Goal: Information Seeking & Learning: Learn about a topic

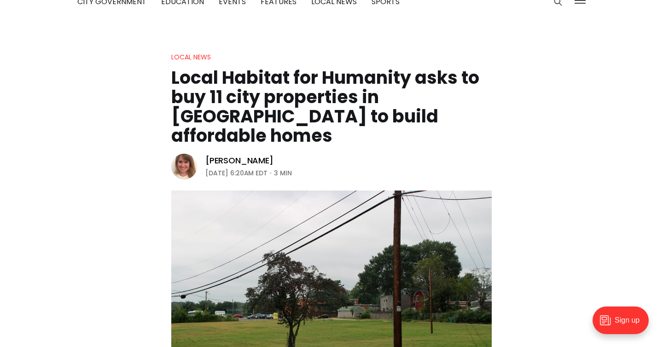
scroll to position [50, 0]
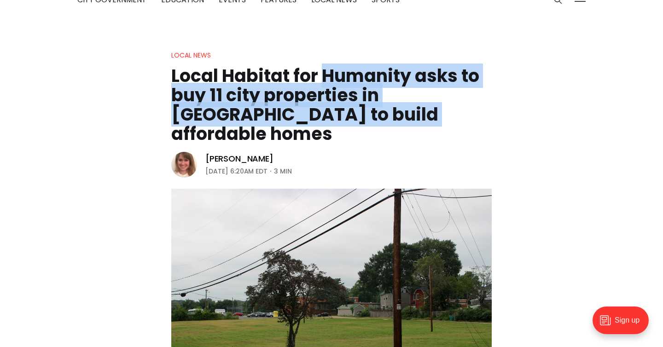
drag, startPoint x: 323, startPoint y: 116, endPoint x: 323, endPoint y: 78, distance: 37.7
click at [323, 78] on h1 "Local Habitat for Humanity asks to buy 11 city properties in [GEOGRAPHIC_DATA] …" at bounding box center [331, 104] width 320 height 77
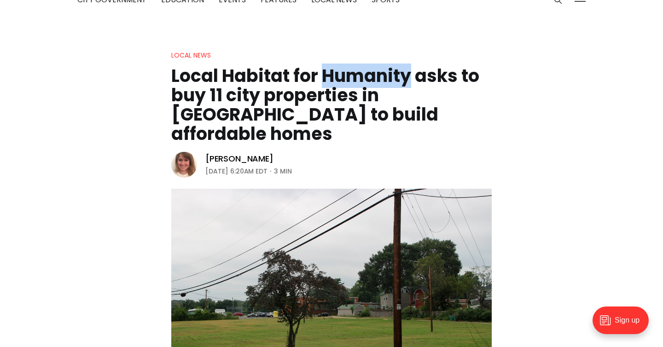
click at [323, 78] on h1 "Local Habitat for Humanity asks to buy 11 city properties in [GEOGRAPHIC_DATA] …" at bounding box center [331, 104] width 320 height 77
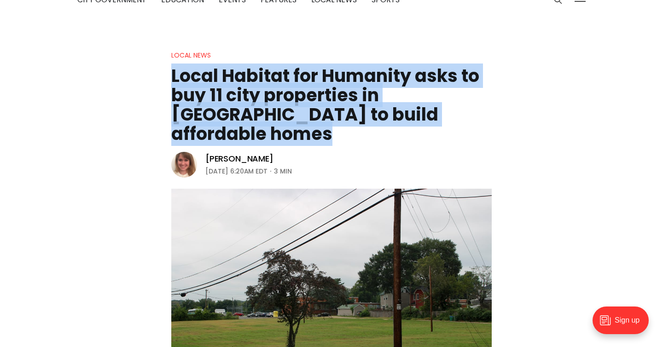
click at [323, 78] on h1 "Local Habitat for Humanity asks to buy 11 city properties in [GEOGRAPHIC_DATA] …" at bounding box center [331, 104] width 320 height 77
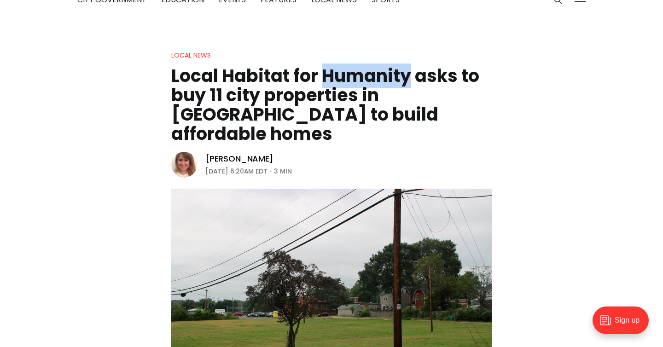
click at [323, 78] on h1 "Local Habitat for Humanity asks to buy 11 city properties in [GEOGRAPHIC_DATA] …" at bounding box center [331, 104] width 320 height 77
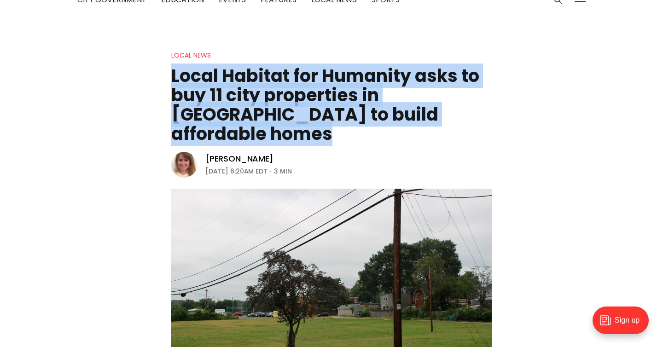
click at [323, 78] on h1 "Local Habitat for Humanity asks to buy 11 city properties in [GEOGRAPHIC_DATA] …" at bounding box center [331, 104] width 320 height 77
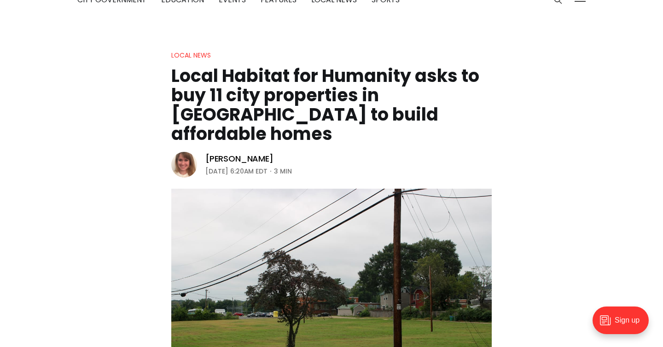
click at [397, 108] on h1 "Local Habitat for Humanity asks to buy 11 city properties in [GEOGRAPHIC_DATA] …" at bounding box center [331, 104] width 320 height 77
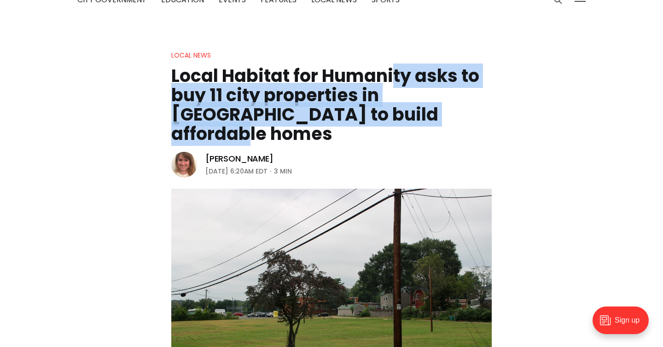
drag, startPoint x: 396, startPoint y: 132, endPoint x: 396, endPoint y: 85, distance: 47.4
click at [396, 85] on header "Local News Local Habitat for Humanity asks to buy 11 city properties in [GEOGRA…" at bounding box center [331, 231] width 663 height 363
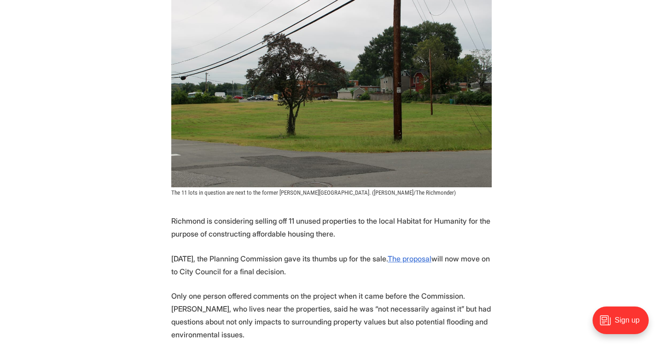
scroll to position [272, 0]
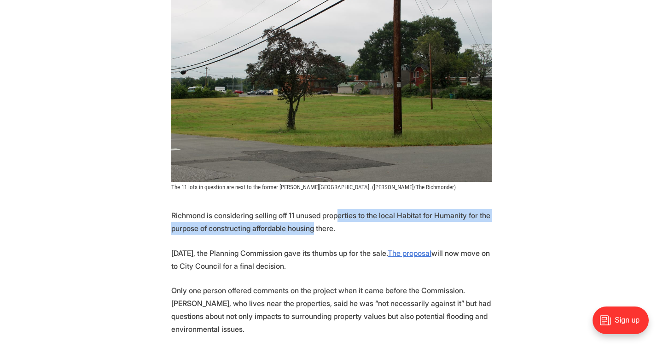
drag, startPoint x: 349, startPoint y: 208, endPoint x: 348, endPoint y: 195, distance: 13.4
click at [348, 209] on p "Richmond is considering selling off 11 unused properties to the local Habitat f…" at bounding box center [331, 222] width 320 height 26
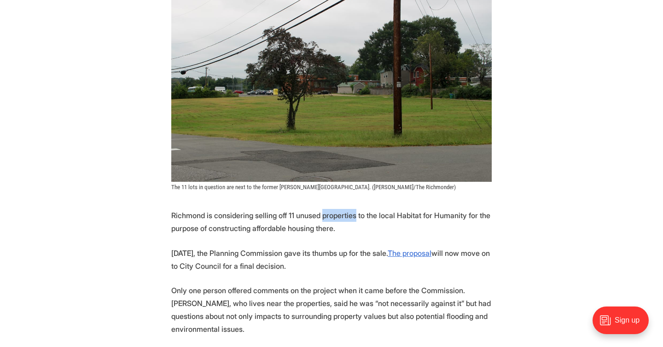
click at [348, 209] on p "Richmond is considering selling off 11 unused properties to the local Habitat f…" at bounding box center [331, 222] width 320 height 26
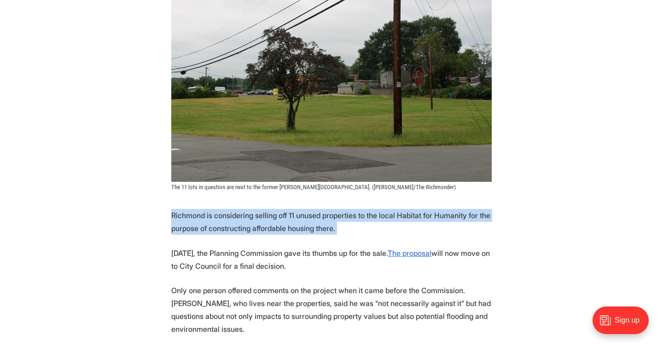
click at [348, 209] on p "Richmond is considering selling off 11 unused properties to the local Habitat f…" at bounding box center [331, 222] width 320 height 26
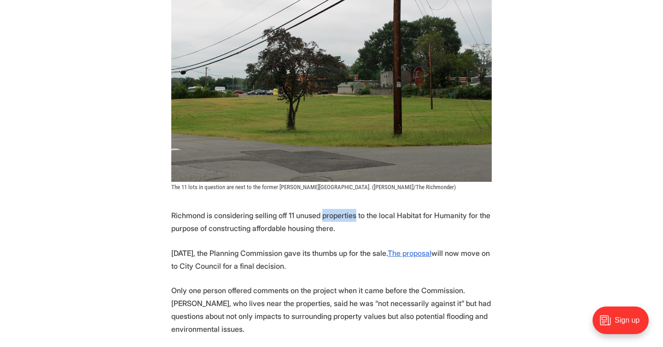
click at [348, 209] on p "Richmond is considering selling off 11 unused properties to the local Habitat f…" at bounding box center [331, 222] width 320 height 26
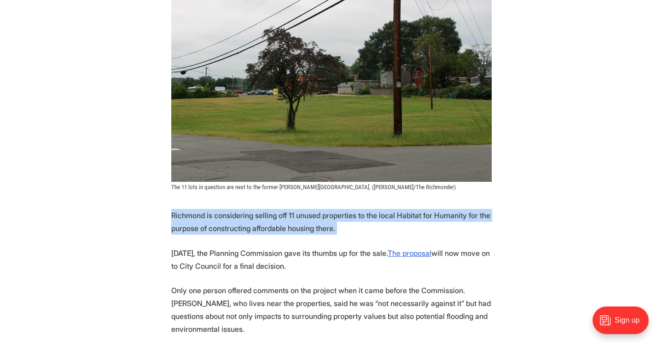
click at [348, 209] on p "Richmond is considering selling off 11 unused properties to the local Habitat f…" at bounding box center [331, 222] width 320 height 26
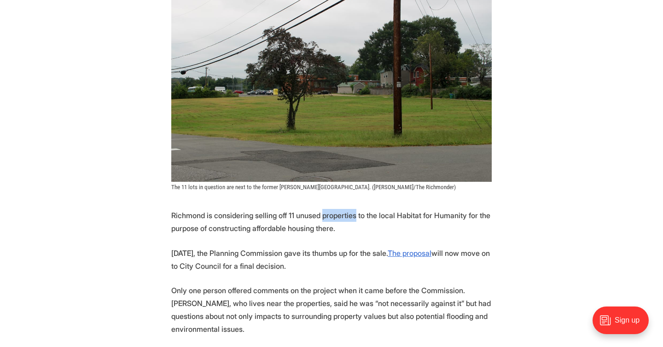
click at [348, 209] on p "Richmond is considering selling off 11 unused properties to the local Habitat f…" at bounding box center [331, 222] width 320 height 26
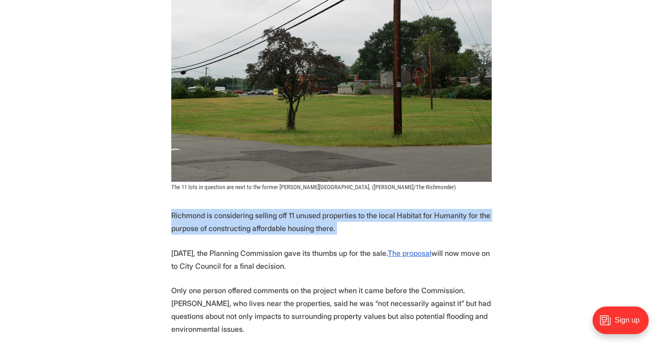
click at [348, 209] on p "Richmond is considering selling off 11 unused properties to the local Habitat f…" at bounding box center [331, 222] width 320 height 26
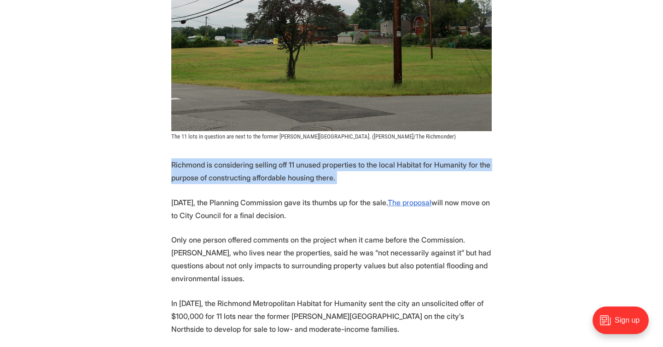
scroll to position [330, 0]
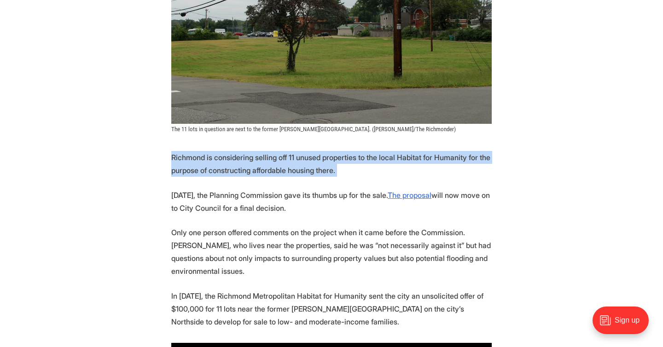
drag, startPoint x: 351, startPoint y: 194, endPoint x: 348, endPoint y: 117, distance: 76.9
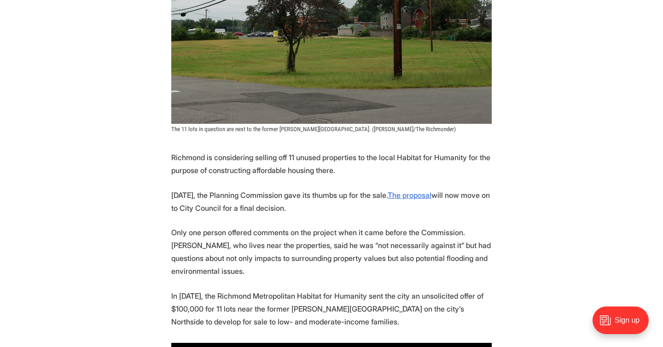
click at [346, 189] on p "[DATE], the Planning Commission gave its thumbs up for the sale. The proposal w…" at bounding box center [331, 202] width 320 height 26
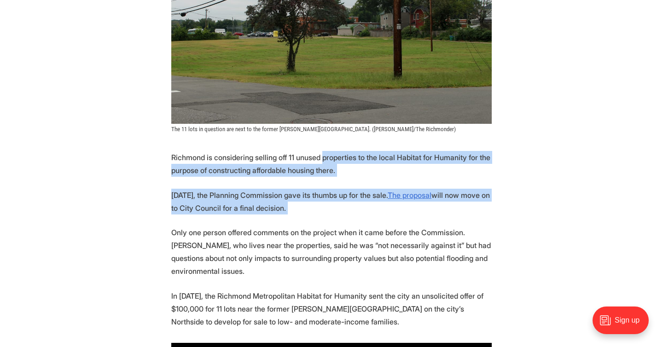
drag, startPoint x: 346, startPoint y: 189, endPoint x: 345, endPoint y: 133, distance: 56.6
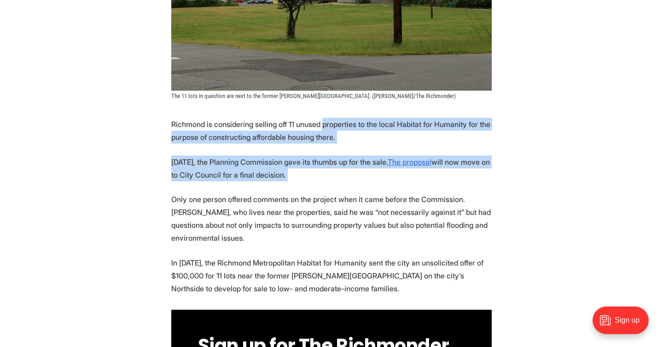
scroll to position [377, 0]
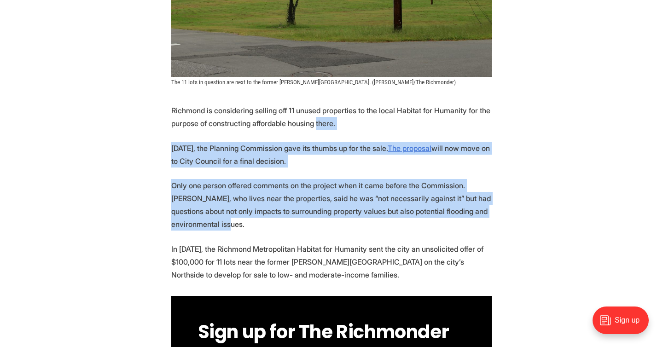
drag, startPoint x: 352, startPoint y: 210, endPoint x: 351, endPoint y: 103, distance: 106.7
click at [338, 196] on p "Only one person offered comments on the project when it came before the Commiss…" at bounding box center [331, 205] width 320 height 52
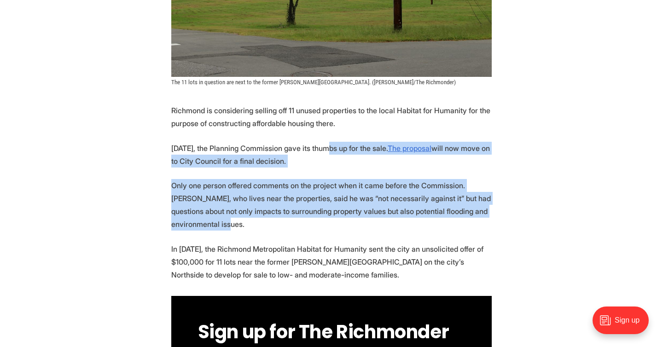
drag, startPoint x: 338, startPoint y: 204, endPoint x: 337, endPoint y: 117, distance: 87.0
click at [336, 200] on p "Only one person offered comments on the project when it came before the Commiss…" at bounding box center [331, 205] width 320 height 52
drag, startPoint x: 336, startPoint y: 201, endPoint x: 336, endPoint y: 111, distance: 89.7
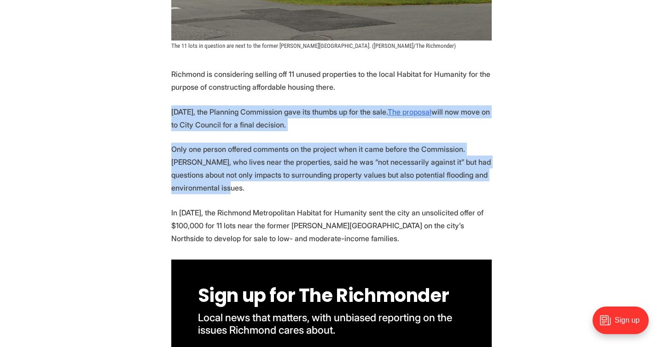
scroll to position [426, 0]
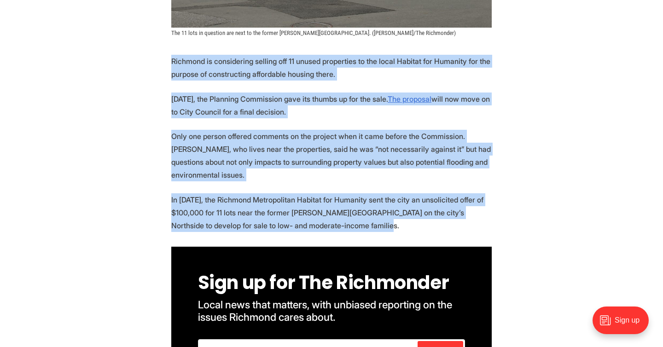
drag, startPoint x: 400, startPoint y: 206, endPoint x: 381, endPoint y: 29, distance: 177.7
click at [382, 29] on article "Local News Local Habitat for Humanity asks to buy 11 city properties in [GEOGRA…" at bounding box center [331, 348] width 663 height 1351
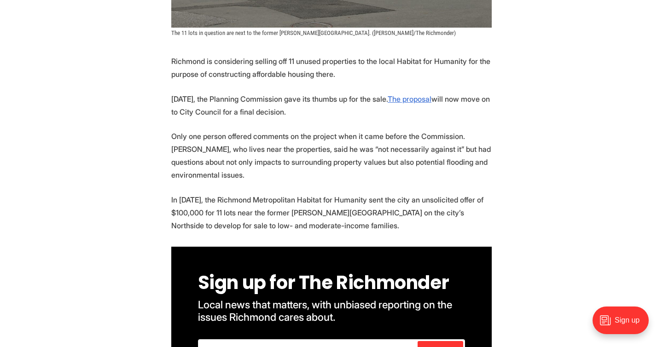
click at [370, 140] on p "Only one person offered comments on the project when it came before the Commiss…" at bounding box center [331, 156] width 320 height 52
drag, startPoint x: 369, startPoint y: 150, endPoint x: 368, endPoint y: 60, distance: 90.2
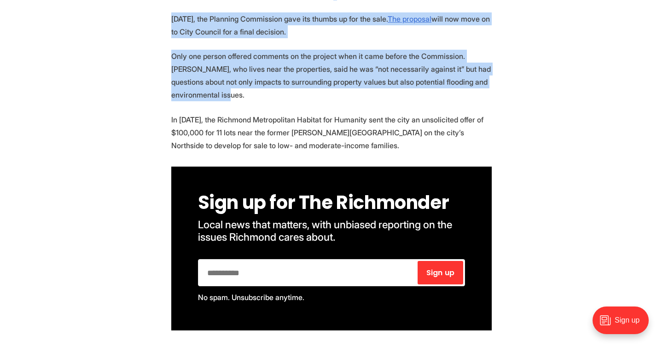
scroll to position [513, 0]
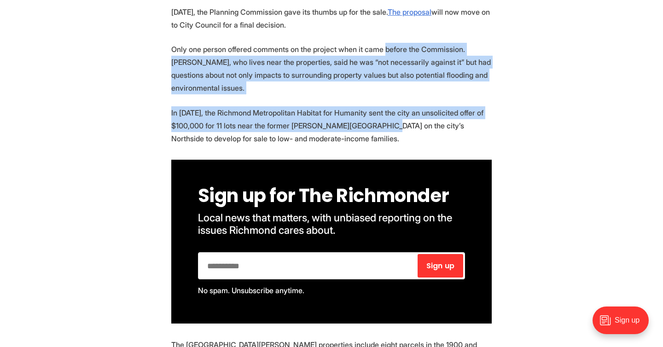
drag, startPoint x: 398, startPoint y: 112, endPoint x: 398, endPoint y: 17, distance: 94.8
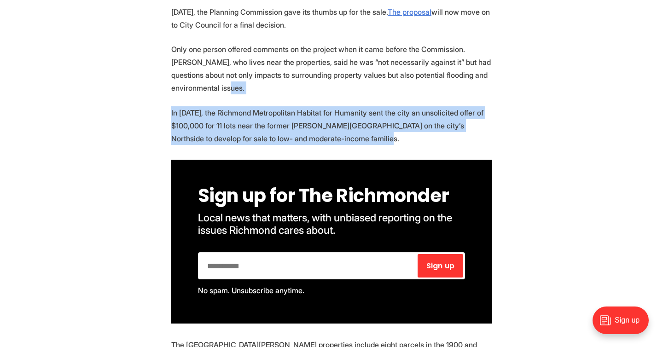
drag, startPoint x: 393, startPoint y: 115, endPoint x: 381, endPoint y: 60, distance: 56.6
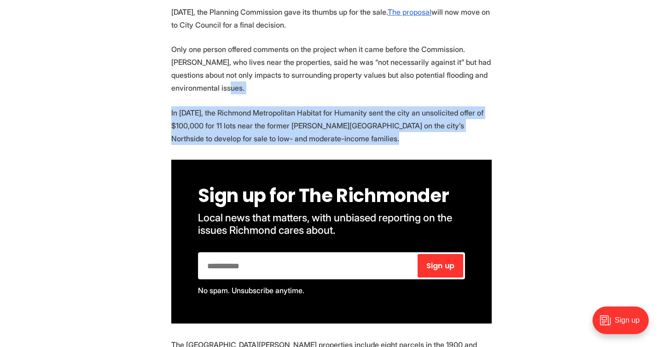
drag, startPoint x: 382, startPoint y: 126, endPoint x: 382, endPoint y: 61, distance: 64.9
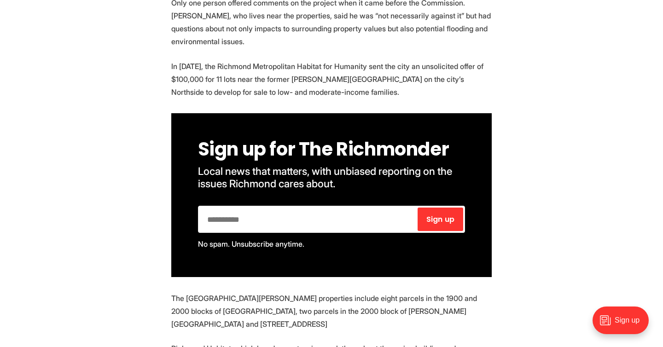
click at [384, 61] on p "In [DATE], the Richmond Metropolitan Habitat for Humanity sent the city an unso…" at bounding box center [331, 79] width 320 height 39
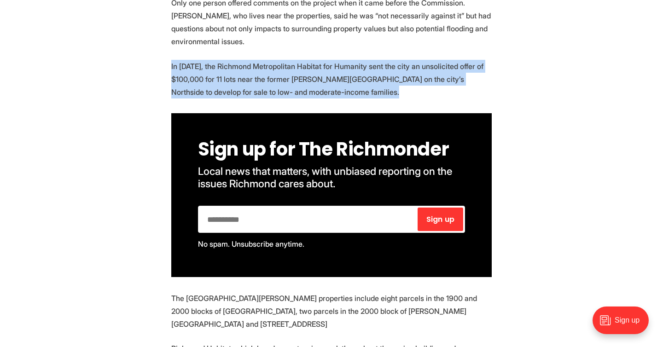
click at [384, 61] on p "In [DATE], the Richmond Metropolitan Habitat for Humanity sent the city an unso…" at bounding box center [331, 79] width 320 height 39
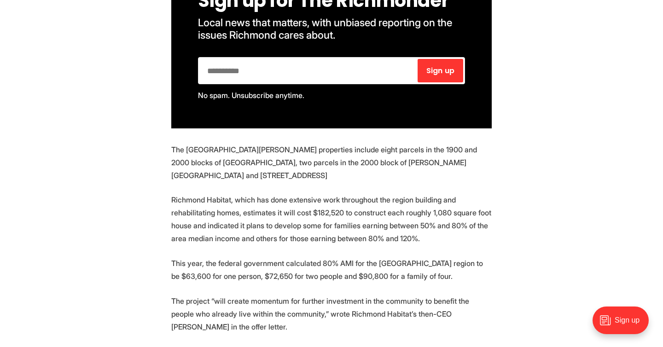
scroll to position [714, 0]
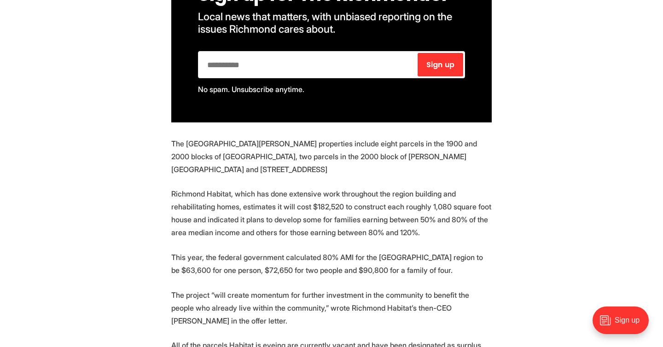
click at [322, 143] on p "The [GEOGRAPHIC_DATA][PERSON_NAME] properties include eight parcels in the 1900…" at bounding box center [331, 156] width 320 height 39
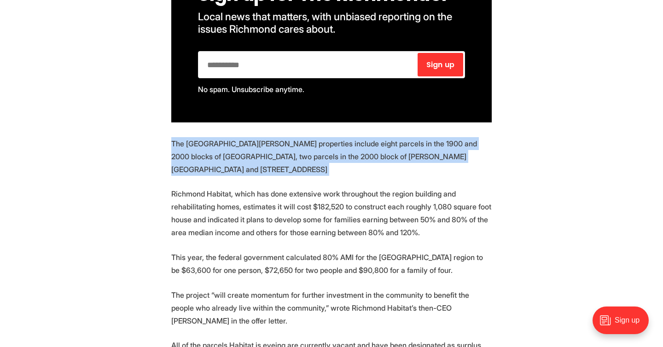
click at [322, 143] on p "The [GEOGRAPHIC_DATA][PERSON_NAME] properties include eight parcels in the 1900…" at bounding box center [331, 156] width 320 height 39
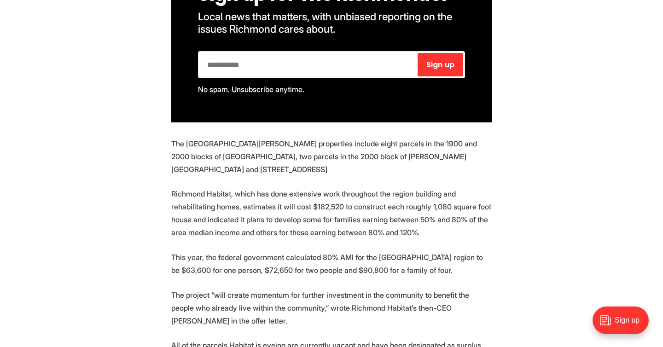
click at [341, 148] on p "The [GEOGRAPHIC_DATA][PERSON_NAME] properties include eight parcels in the 1900…" at bounding box center [331, 156] width 320 height 39
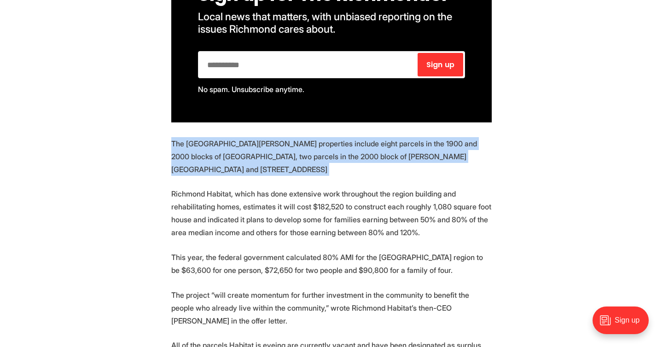
drag, startPoint x: 341, startPoint y: 148, endPoint x: 340, endPoint y: 100, distance: 47.9
click at [340, 98] on section "Richmond is considering selling off 11 unused properties to the local Habitat f…" at bounding box center [331, 251] width 663 height 969
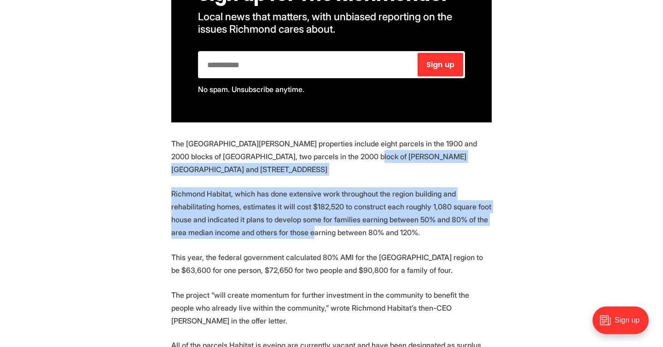
drag, startPoint x: 379, startPoint y: 216, endPoint x: 368, endPoint y: 129, distance: 87.7
click at [368, 131] on section "Richmond is considering selling off 11 unused properties to the local Habitat f…" at bounding box center [331, 251] width 663 height 969
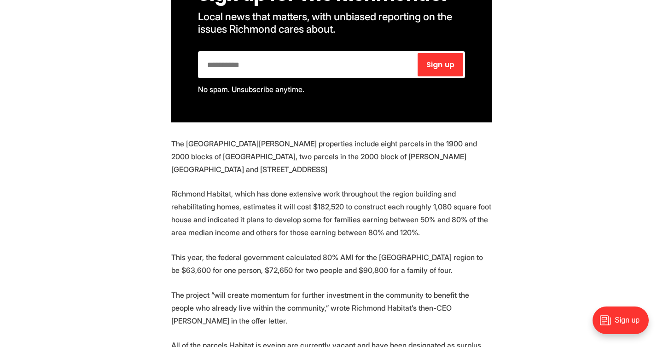
click at [368, 137] on p "The [GEOGRAPHIC_DATA][PERSON_NAME] properties include eight parcels in the 1900…" at bounding box center [331, 156] width 320 height 39
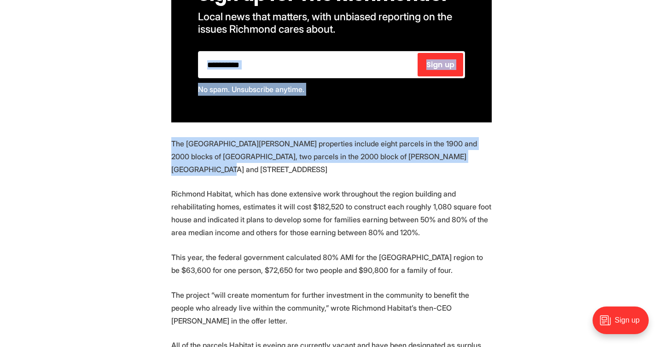
drag, startPoint x: 355, startPoint y: 158, endPoint x: 355, endPoint y: 98, distance: 59.8
click at [355, 99] on section "Richmond is considering selling off 11 unused properties to the local Habitat f…" at bounding box center [331, 251] width 663 height 969
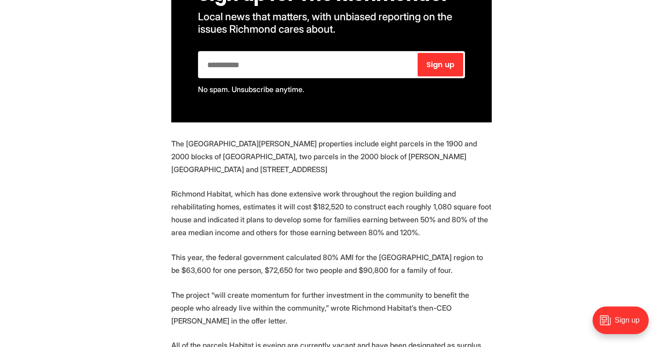
click at [355, 187] on p "Richmond Habitat, which has done extensive work throughout the region building …" at bounding box center [331, 213] width 320 height 52
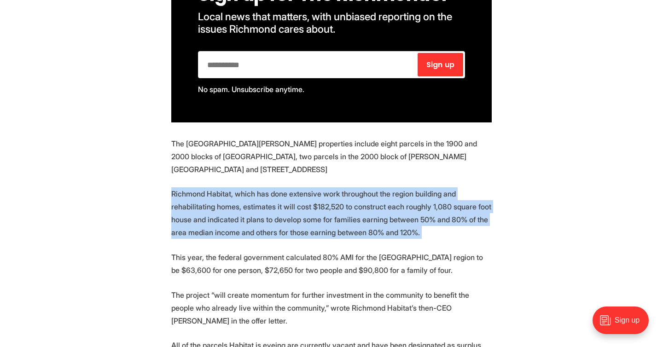
click at [355, 187] on p "Richmond Habitat, which has done extensive work throughout the region building …" at bounding box center [331, 213] width 320 height 52
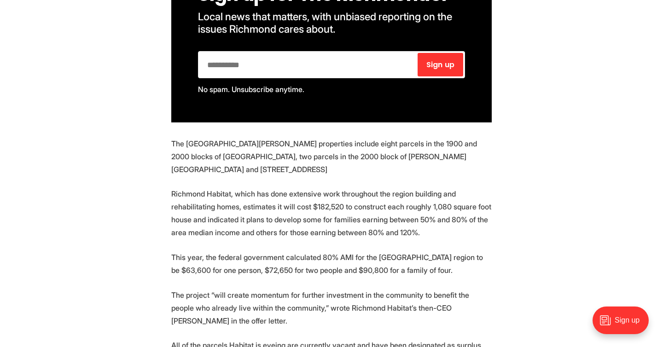
click at [346, 209] on p "Richmond Habitat, which has done extensive work throughout the region building …" at bounding box center [331, 213] width 320 height 52
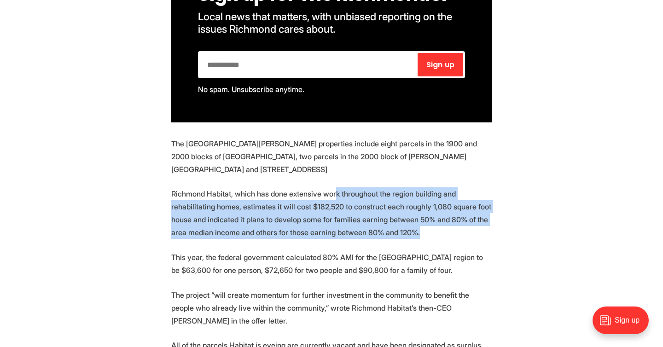
drag, startPoint x: 346, startPoint y: 223, endPoint x: 346, endPoint y: 177, distance: 46.0
click at [346, 177] on section "Richmond is considering selling off 11 unused properties to the local Habitat f…" at bounding box center [331, 251] width 663 height 969
click at [346, 187] on p "Richmond Habitat, which has done extensive work throughout the region building …" at bounding box center [331, 213] width 320 height 52
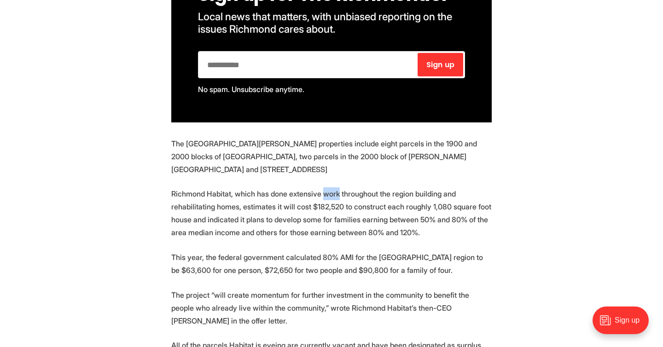
click at [346, 187] on p "Richmond Habitat, which has done extensive work throughout the region building …" at bounding box center [331, 213] width 320 height 52
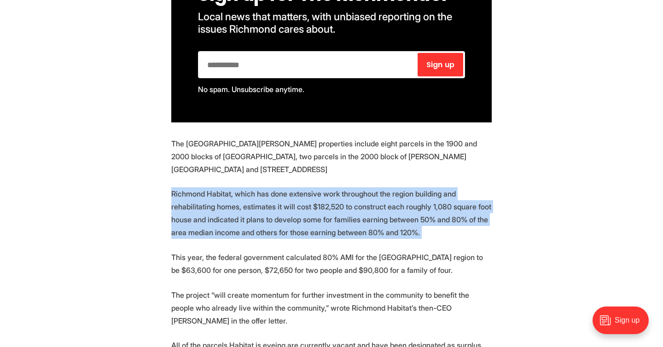
click at [346, 187] on p "Richmond Habitat, which has done extensive work throughout the region building …" at bounding box center [331, 213] width 320 height 52
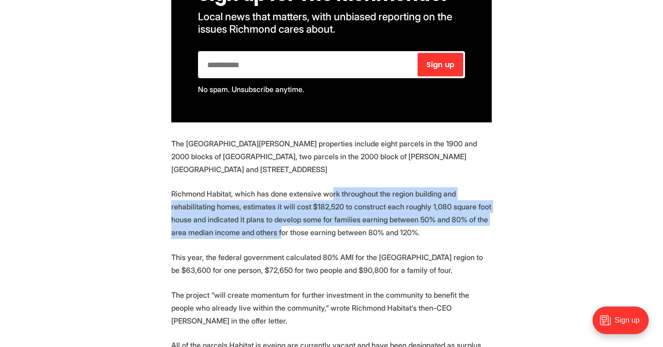
drag, startPoint x: 342, startPoint y: 173, endPoint x: 342, endPoint y: 210, distance: 37.7
click at [342, 210] on p "Richmond Habitat, which has done extensive work throughout the region building …" at bounding box center [331, 213] width 320 height 52
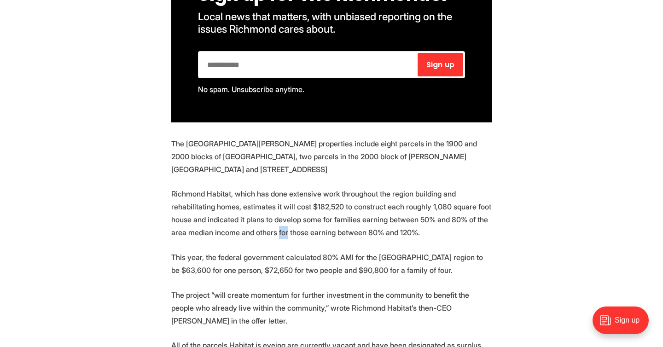
click at [342, 210] on p "Richmond Habitat, which has done extensive work throughout the region building …" at bounding box center [331, 213] width 320 height 52
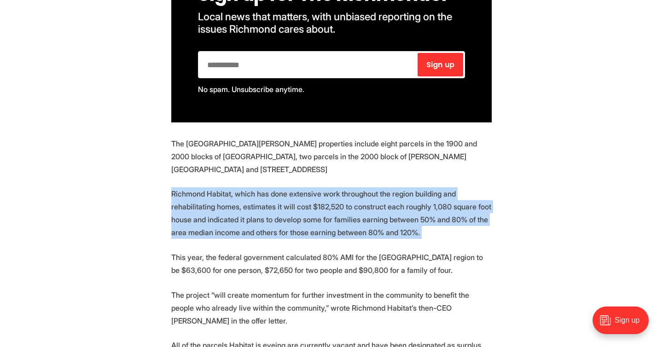
click at [342, 210] on p "Richmond Habitat, which has done extensive work throughout the region building …" at bounding box center [331, 213] width 320 height 52
click at [342, 225] on section "Richmond is considering selling off 11 unused properties to the local Habitat f…" at bounding box center [331, 251] width 663 height 969
drag, startPoint x: 342, startPoint y: 225, endPoint x: 341, endPoint y: 151, distance: 74.1
click at [342, 147] on section "Richmond is considering selling off 11 unused properties to the local Habitat f…" at bounding box center [331, 251] width 663 height 969
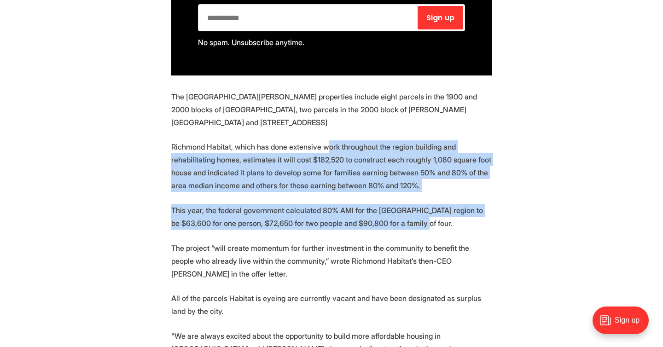
drag, startPoint x: 341, startPoint y: 212, endPoint x: 335, endPoint y: 123, distance: 89.5
click at [335, 123] on section "Richmond is considering selling off 11 unused properties to the local Habitat f…" at bounding box center [331, 204] width 663 height 969
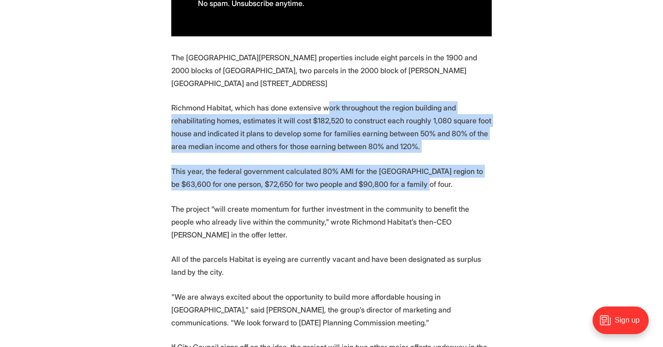
scroll to position [810, 0]
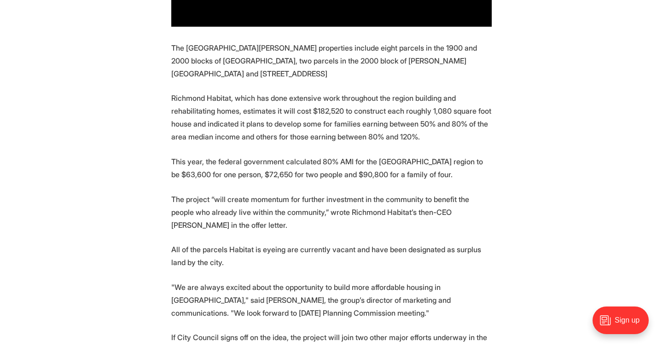
click at [325, 193] on p "The project “will create momentum for further investment in the community to be…" at bounding box center [331, 212] width 320 height 39
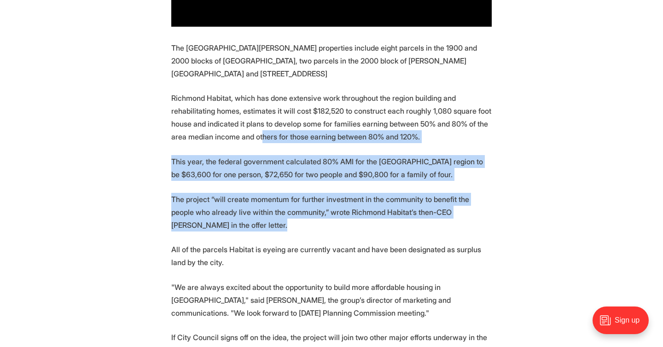
drag, startPoint x: 323, startPoint y: 208, endPoint x: 322, endPoint y: 122, distance: 86.5
click at [323, 122] on section "Richmond is considering selling off 11 unused properties to the local Habitat f…" at bounding box center [331, 155] width 663 height 969
click at [322, 122] on p "Richmond Habitat, which has done extensive work throughout the region building …" at bounding box center [331, 118] width 320 height 52
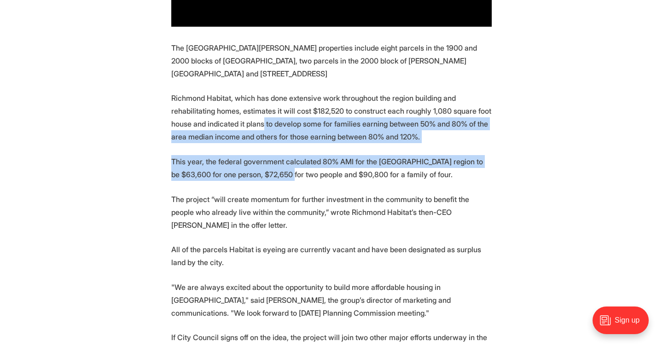
drag, startPoint x: 323, startPoint y: 160, endPoint x: 311, endPoint y: 108, distance: 53.6
click at [312, 108] on section "Richmond is considering selling off 11 unused properties to the local Habitat f…" at bounding box center [331, 155] width 663 height 969
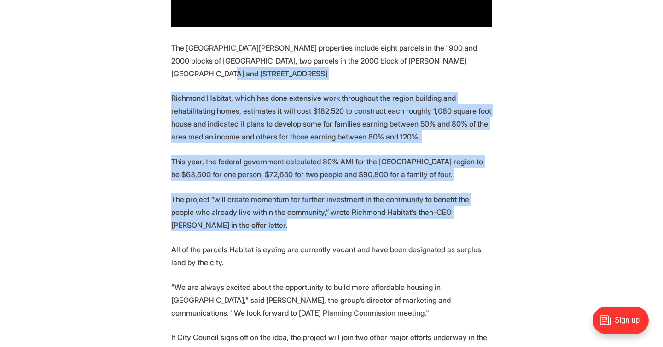
drag, startPoint x: 297, startPoint y: 211, endPoint x: 306, endPoint y: 51, distance: 160.8
click at [306, 50] on section "Richmond is considering selling off 11 unused properties to the local Habitat f…" at bounding box center [331, 155] width 663 height 969
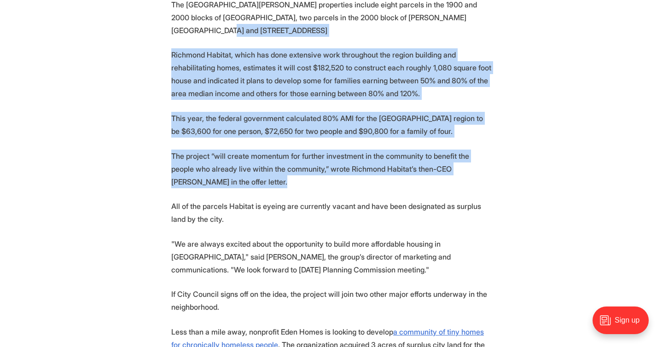
scroll to position [856, 0]
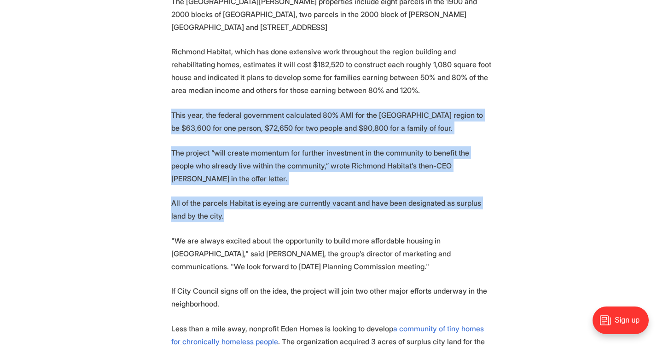
drag, startPoint x: 314, startPoint y: 203, endPoint x: 315, endPoint y: 81, distance: 121.9
click at [315, 81] on section "Richmond is considering selling off 11 unused properties to the local Habitat f…" at bounding box center [331, 109] width 663 height 969
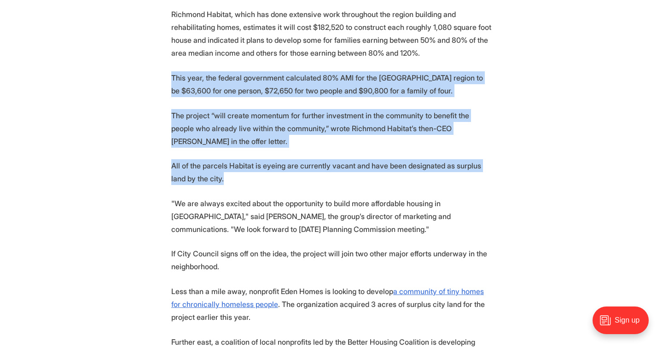
scroll to position [903, 0]
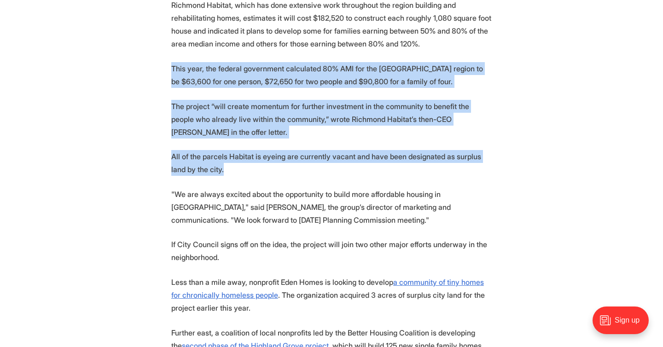
click at [310, 150] on p "All of the parcels Habitat is eyeing are currently vacant and have been designa…" at bounding box center [331, 163] width 320 height 26
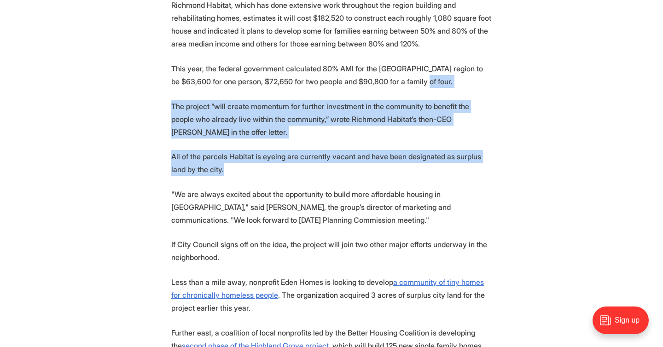
drag, startPoint x: 310, startPoint y: 156, endPoint x: 310, endPoint y: 69, distance: 87.4
click at [310, 69] on section "Richmond is considering selling off 11 unused properties to the local Habitat f…" at bounding box center [331, 62] width 663 height 969
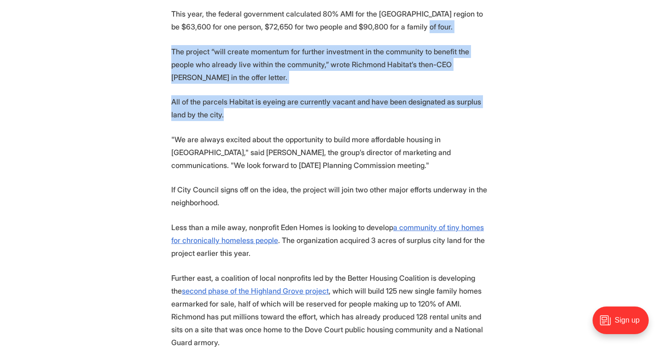
scroll to position [963, 0]
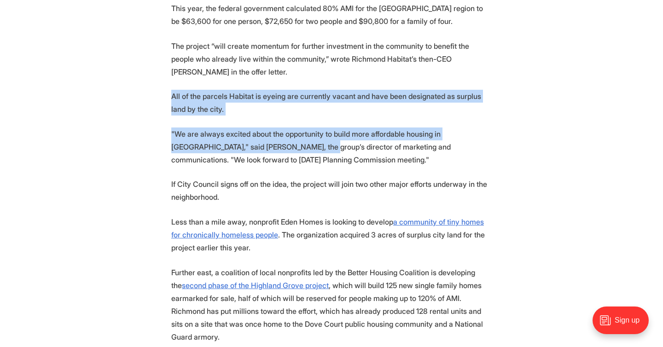
drag, startPoint x: 329, startPoint y: 133, endPoint x: 328, endPoint y: 66, distance: 66.7
click at [328, 66] on section "Richmond is considering selling off 11 unused properties to the local Habitat f…" at bounding box center [331, 2] width 663 height 969
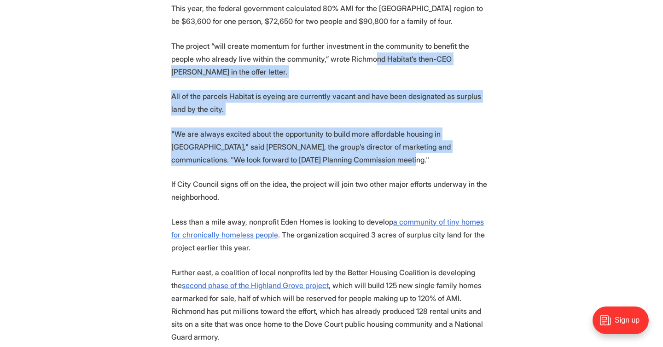
drag, startPoint x: 393, startPoint y: 137, endPoint x: 383, endPoint y: 42, distance: 95.4
click at [384, 42] on section "Richmond is considering selling off 11 unused properties to the local Habitat f…" at bounding box center [331, 2] width 663 height 969
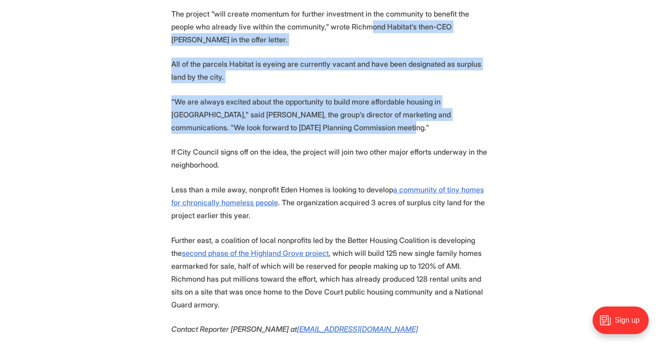
scroll to position [1008, 0]
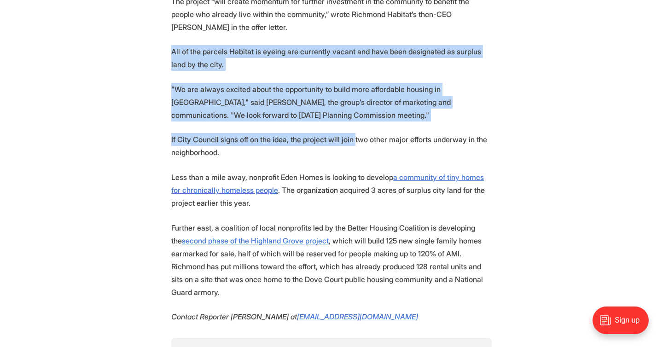
drag, startPoint x: 365, startPoint y: 117, endPoint x: 365, endPoint y: 11, distance: 105.8
drag, startPoint x: 362, startPoint y: 128, endPoint x: 348, endPoint y: 29, distance: 99.4
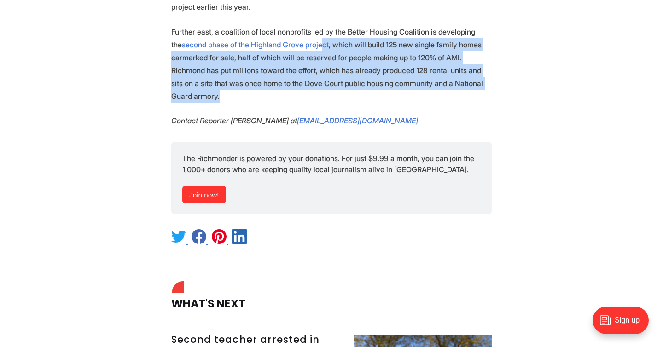
drag, startPoint x: 374, startPoint y: 64, endPoint x: 372, endPoint y: 2, distance: 62.1
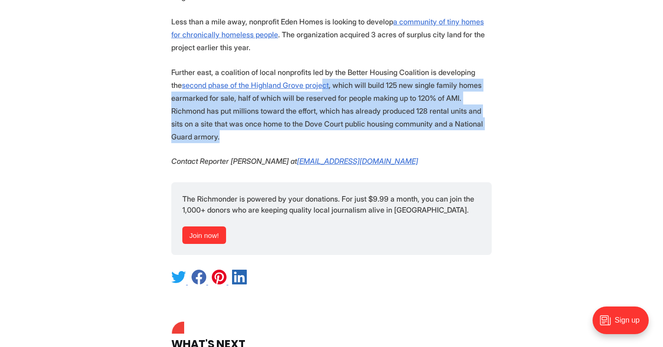
scroll to position [1154, 0]
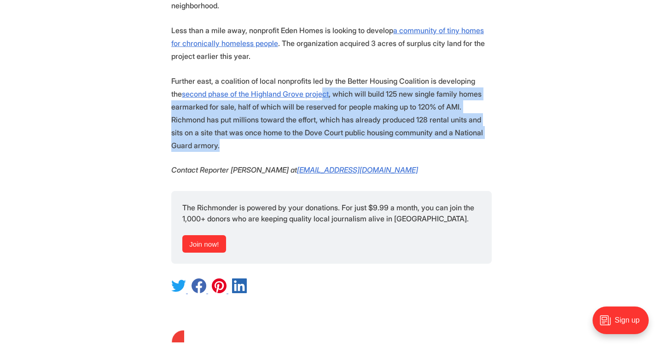
click at [366, 105] on p "Further east, a coalition of local nonprofits led by the Better Housing Coaliti…" at bounding box center [331, 113] width 320 height 77
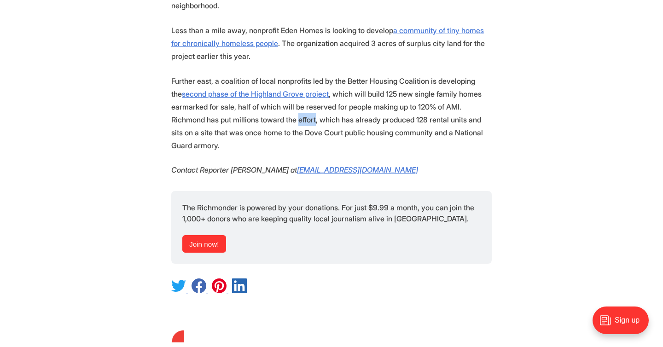
click at [366, 105] on p "Further east, a coalition of local nonprofits led by the Better Housing Coaliti…" at bounding box center [331, 113] width 320 height 77
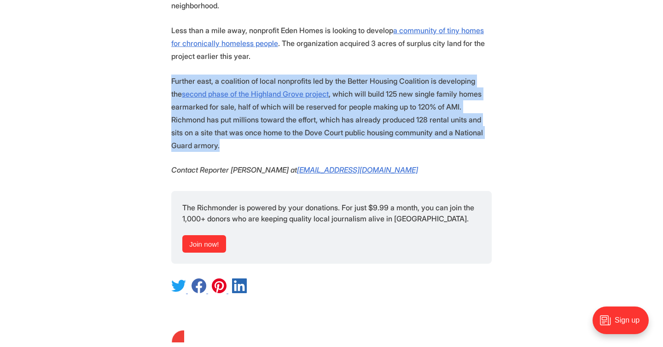
click at [366, 105] on p "Further east, a coalition of local nonprofits led by the Better Housing Coaliti…" at bounding box center [331, 113] width 320 height 77
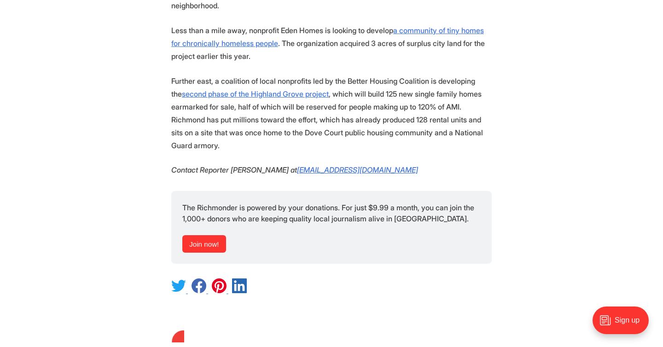
click at [358, 111] on p "Further east, a coalition of local nonprofits led by the Better Housing Coaliti…" at bounding box center [331, 113] width 320 height 77
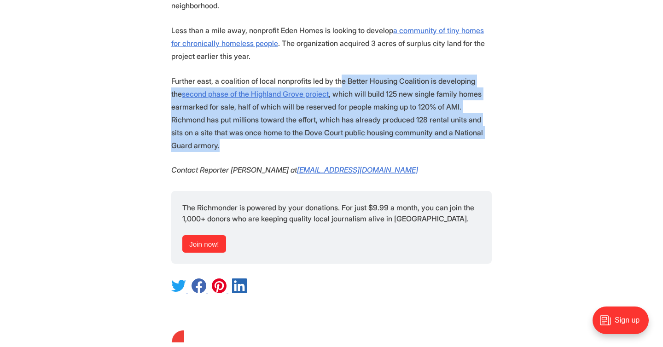
drag, startPoint x: 352, startPoint y: 133, endPoint x: 352, endPoint y: 55, distance: 78.2
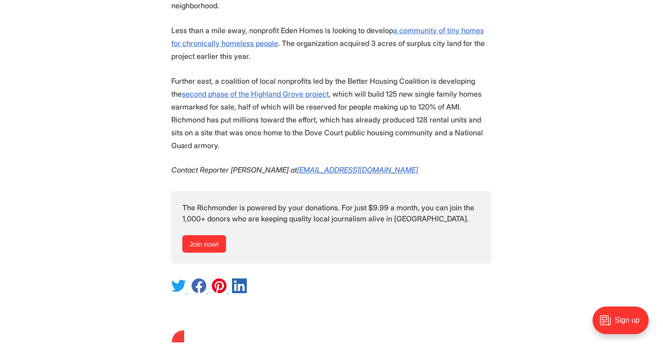
click at [352, 42] on p "Less than a mile away, nonprofit Eden Homes is looking to develop a community o…" at bounding box center [331, 43] width 320 height 39
drag, startPoint x: 352, startPoint y: 34, endPoint x: 354, endPoint y: 125, distance: 91.6
click at [354, 125] on p "Further east, a coalition of local nonprofits led by the Better Housing Coaliti…" at bounding box center [331, 113] width 320 height 77
drag, startPoint x: 354, startPoint y: 125, endPoint x: 352, endPoint y: 42, distance: 82.9
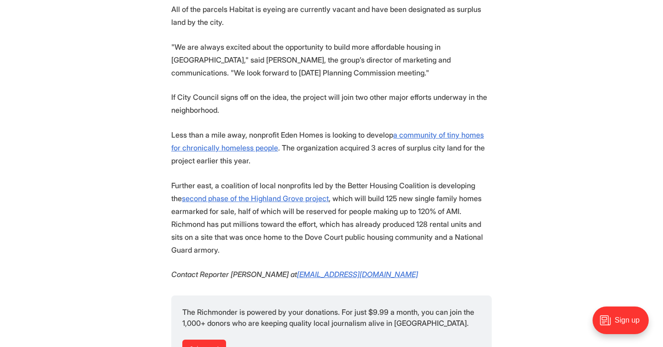
scroll to position [1049, 0]
